Goal: Find contact information: Find contact information

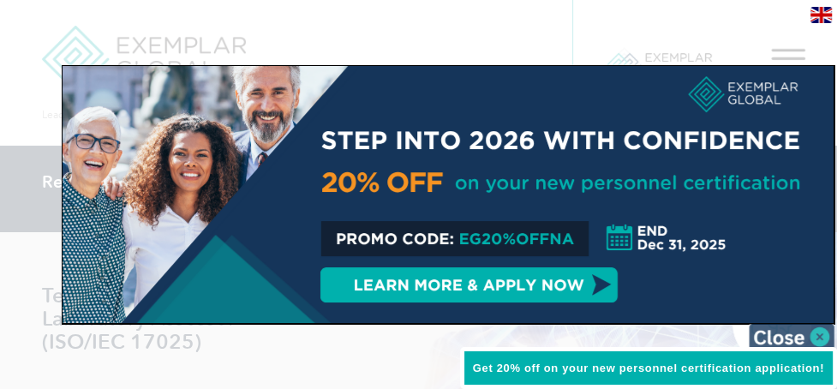
click at [818, 339] on img at bounding box center [792, 337] width 86 height 26
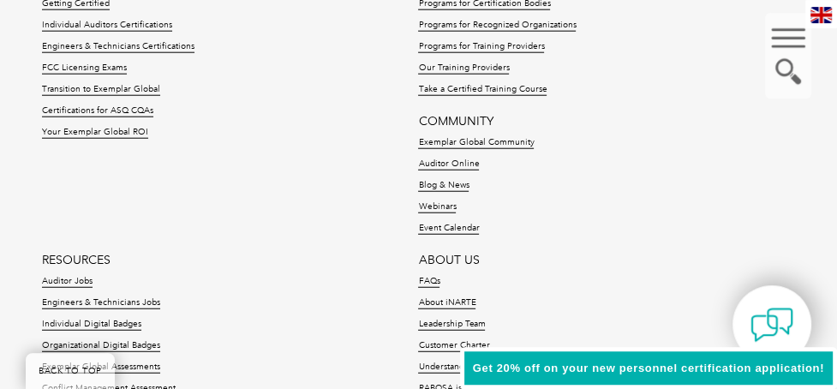
scroll to position [2811, 0]
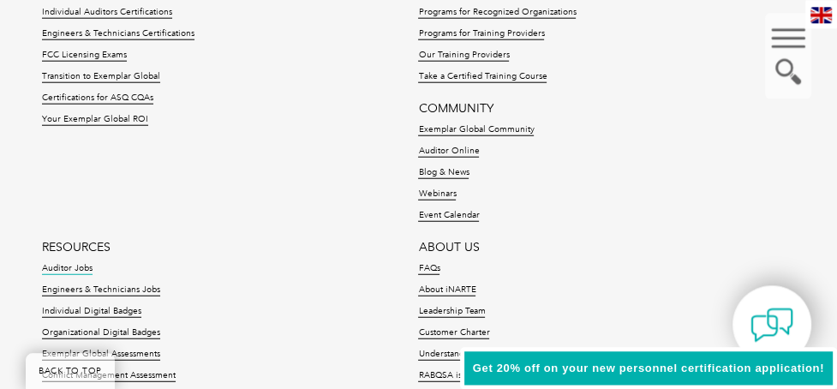
click at [67, 262] on link "Auditor Jobs" at bounding box center [67, 268] width 51 height 12
click at [120, 284] on link "Engineers & Technicians Jobs" at bounding box center [101, 290] width 118 height 12
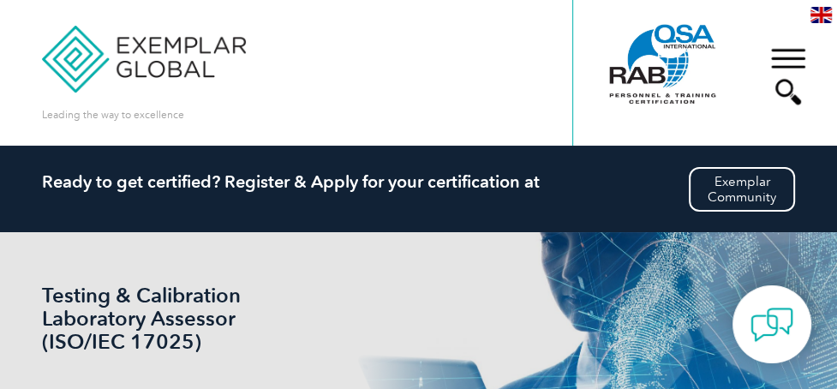
click at [784, 54] on div "▼" at bounding box center [788, 76] width 46 height 86
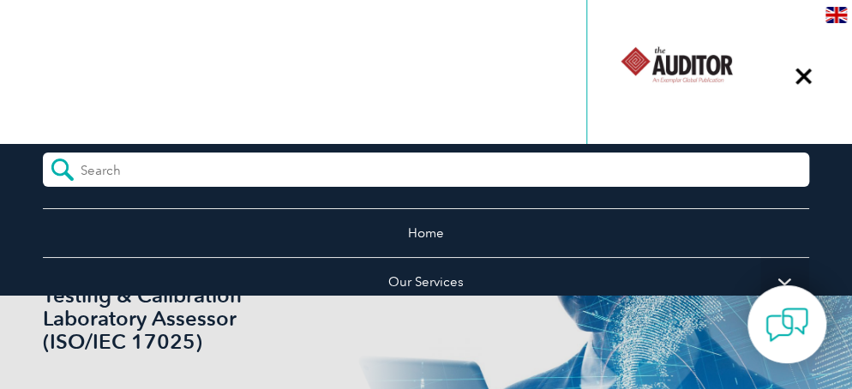
click at [805, 79] on div "▼" at bounding box center [803, 76] width 46 height 86
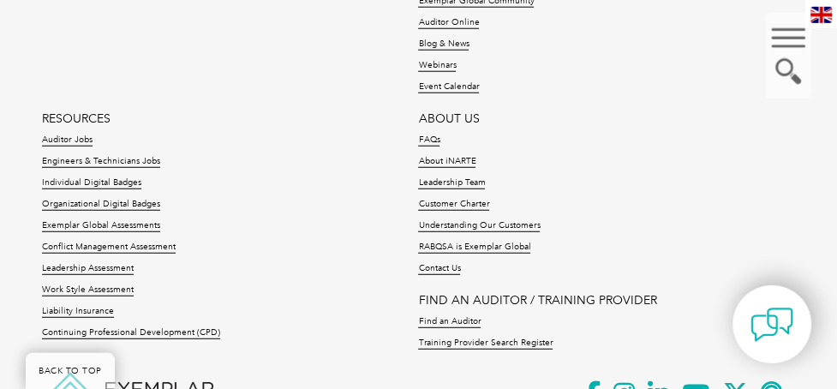
scroll to position [2952, 0]
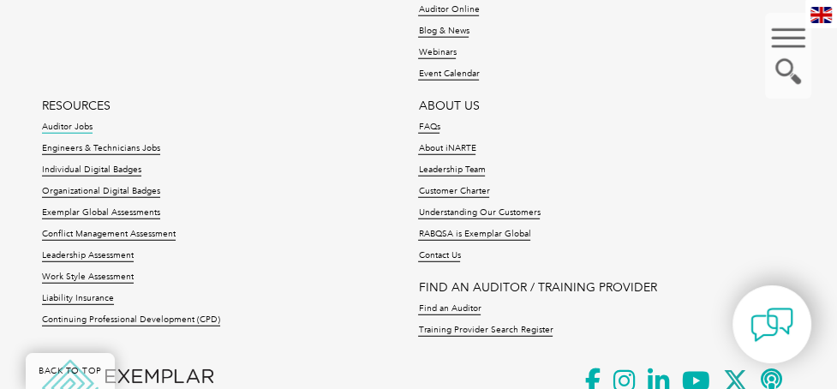
click at [68, 122] on link "Auditor Jobs" at bounding box center [67, 128] width 51 height 12
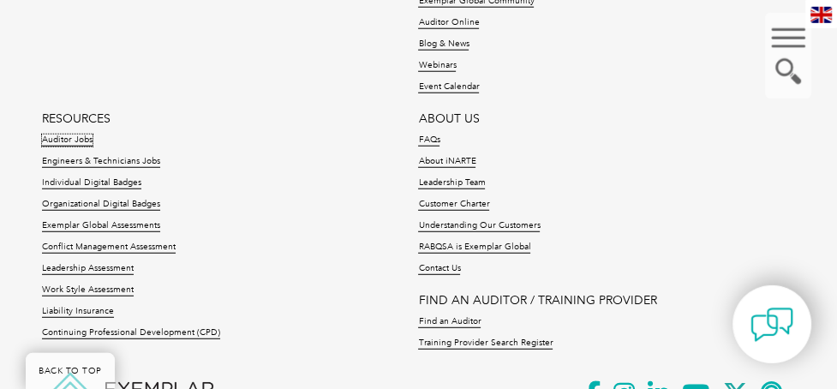
scroll to position [2933, 0]
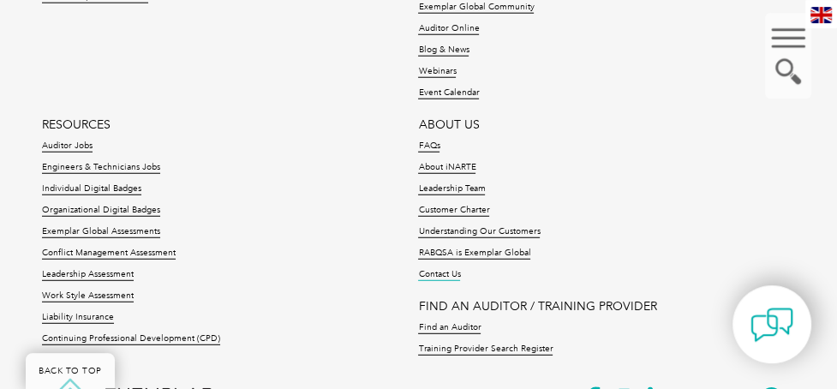
click at [445, 269] on link "Contact Us" at bounding box center [439, 275] width 42 height 12
